Goal: Navigation & Orientation: Find specific page/section

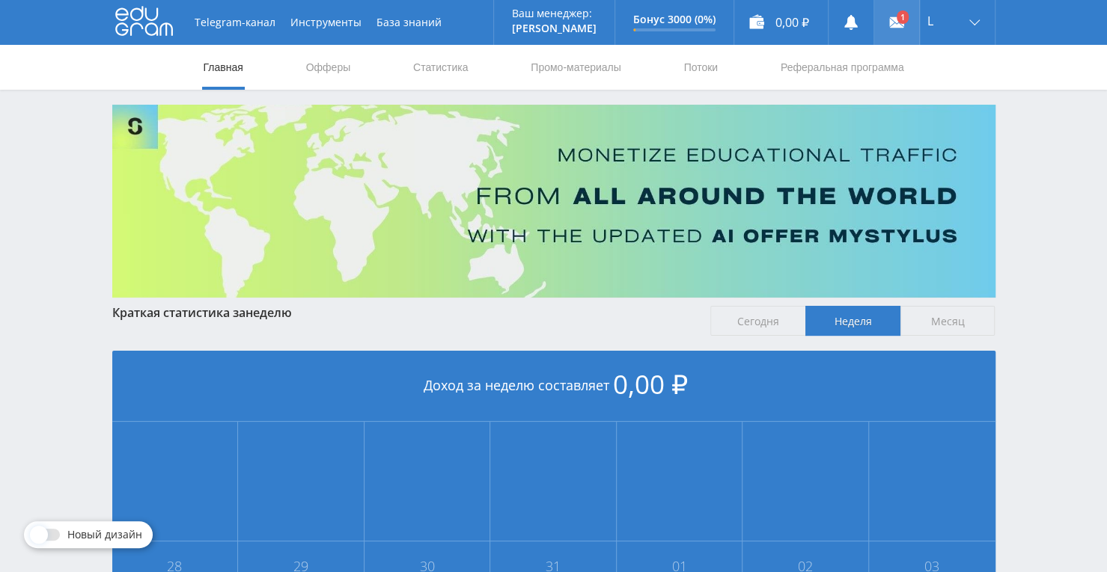
click at [899, 16] on link at bounding box center [896, 22] width 45 height 45
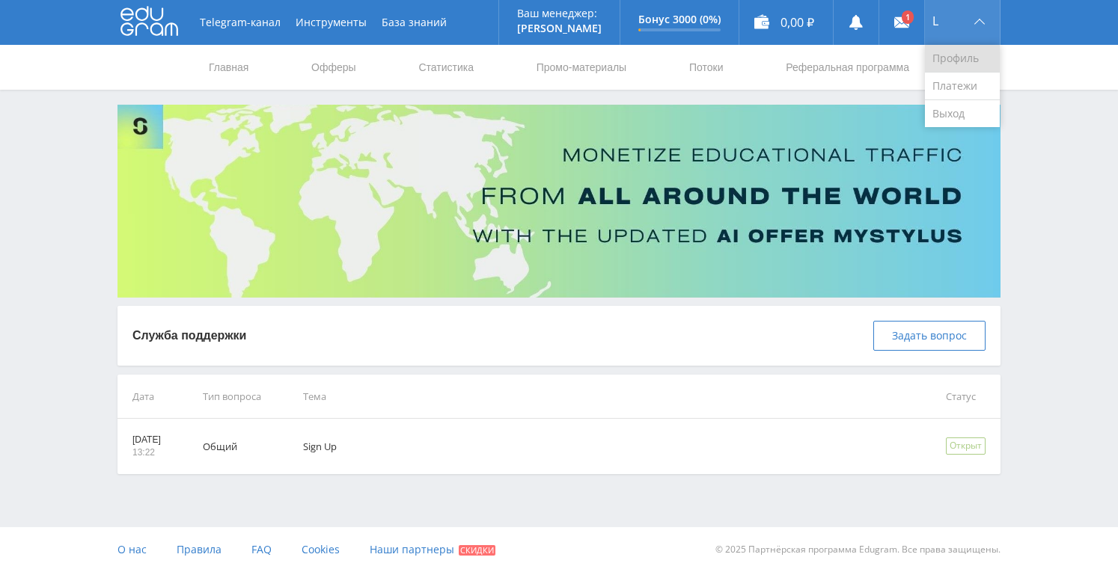
click at [961, 52] on link "Профиль" at bounding box center [962, 59] width 75 height 28
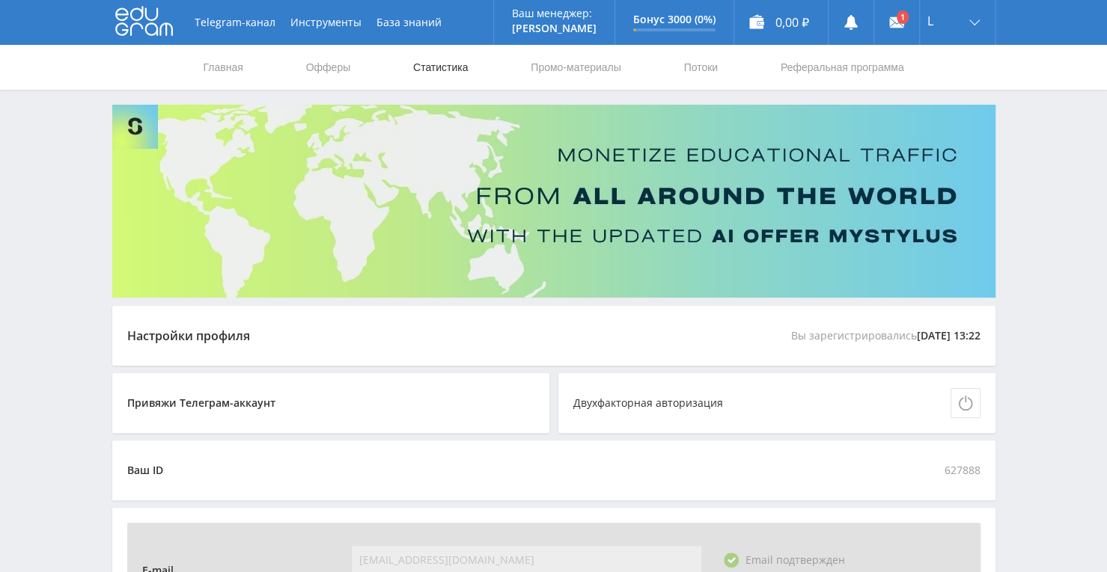
click at [412, 73] on link "Статистика" at bounding box center [441, 67] width 58 height 45
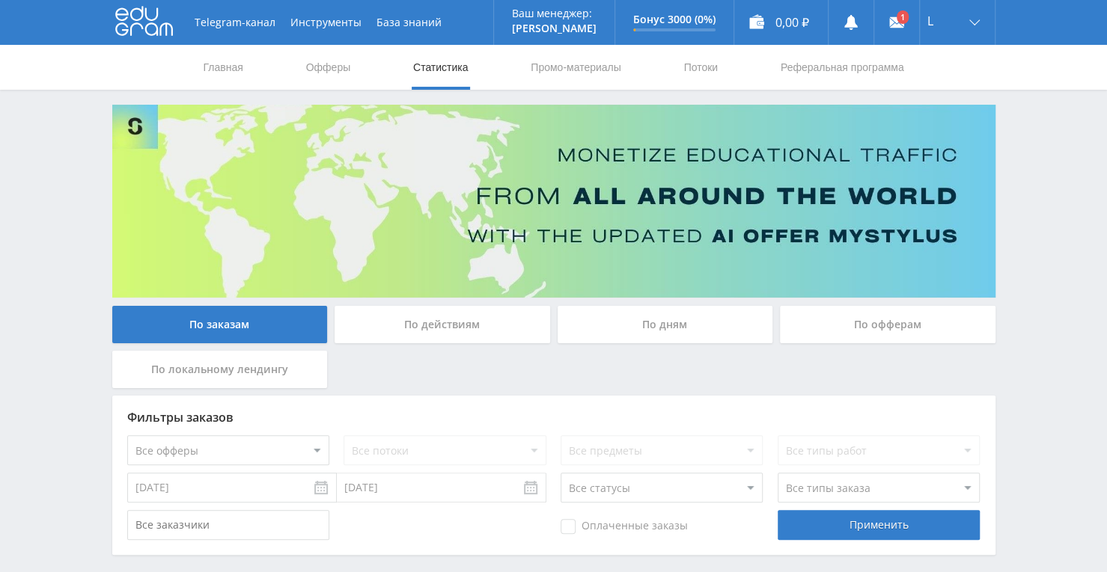
click at [1046, 290] on div "Telegram-канал Инструменты База знаний Ваш менеджер: Alex Alex Online @edugram_…" at bounding box center [553, 319] width 1107 height 638
click at [711, 320] on div "По дням" at bounding box center [664, 324] width 215 height 37
click at [0, 0] on input "По дням" at bounding box center [0, 0] width 0 height 0
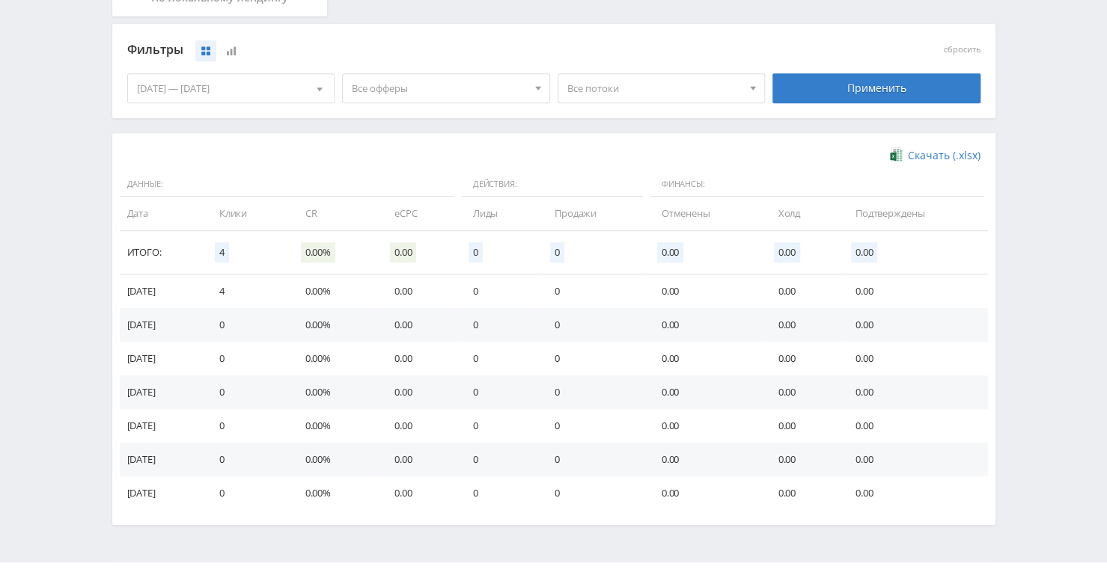
scroll to position [374, 0]
